Goal: Book appointment/travel/reservation

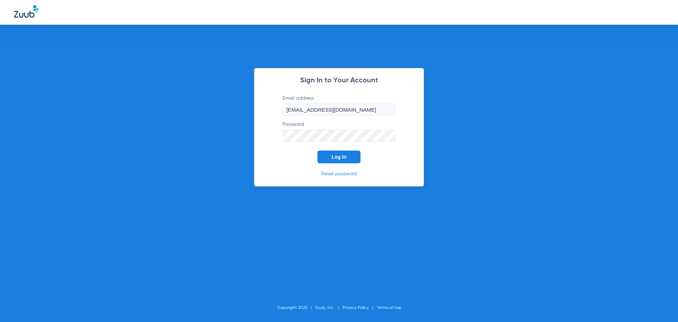
click at [346, 163] on button "Log In" at bounding box center [339, 156] width 43 height 13
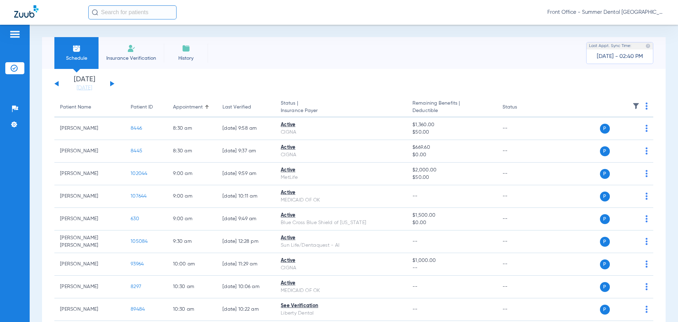
click at [114, 86] on app-single-date-navigator "[DATE] [DATE] [DATE] [DATE] [DATE] [DATE] [DATE] [DATE] [DATE] [DATE] [DATE] [D…" at bounding box center [353, 84] width 599 height 16
click at [112, 84] on button at bounding box center [112, 83] width 4 height 5
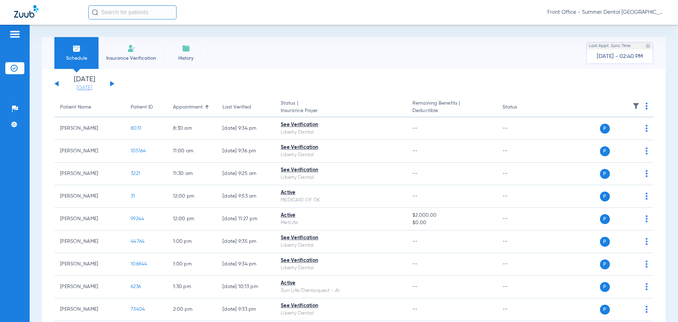
click at [85, 90] on link "[DATE]" at bounding box center [84, 87] width 42 height 7
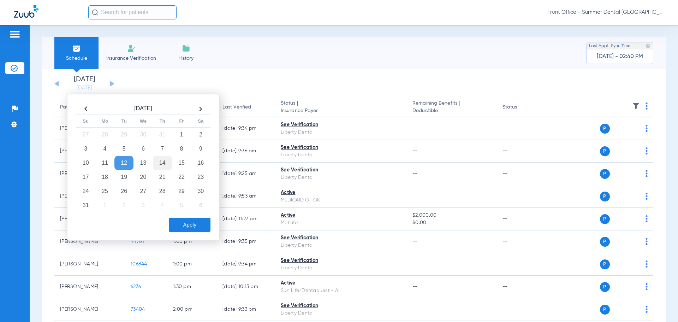
click at [162, 164] on td "14" at bounding box center [162, 163] width 19 height 14
click at [163, 175] on td "21" at bounding box center [162, 177] width 19 height 14
click at [188, 227] on button "Apply" at bounding box center [190, 225] width 42 height 14
